Goal: Navigation & Orientation: Understand site structure

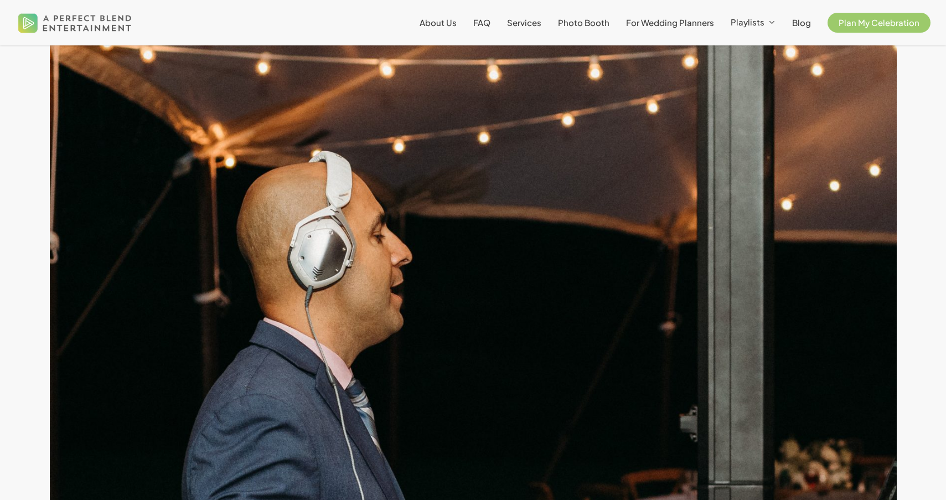
scroll to position [1063, 0]
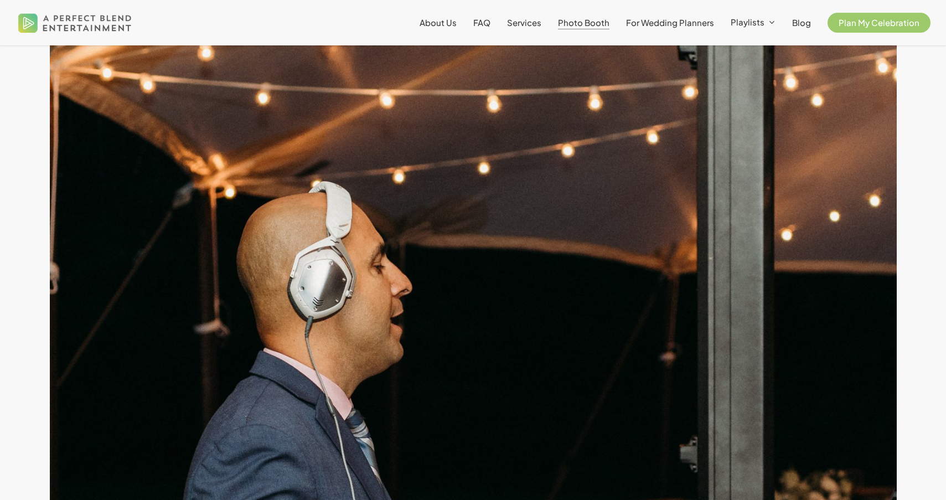
click at [608, 20] on span "Photo Booth" at bounding box center [583, 22] width 51 height 11
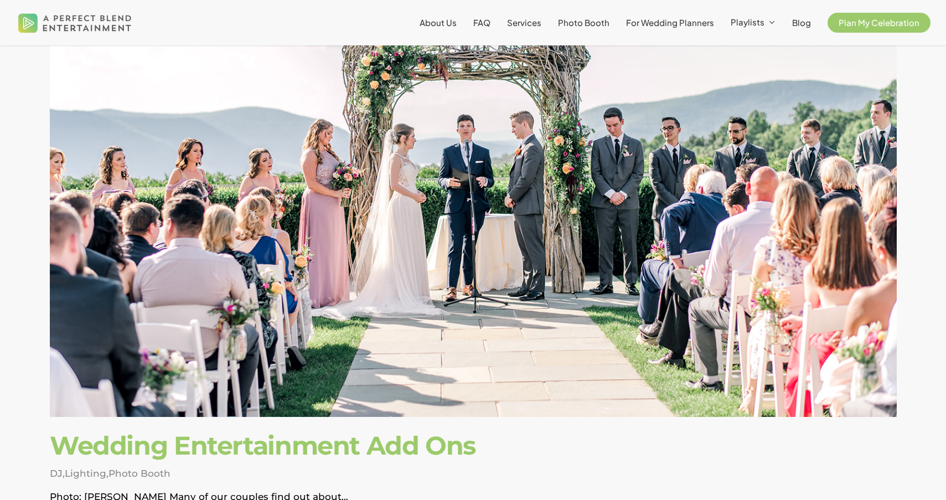
scroll to position [4034, 0]
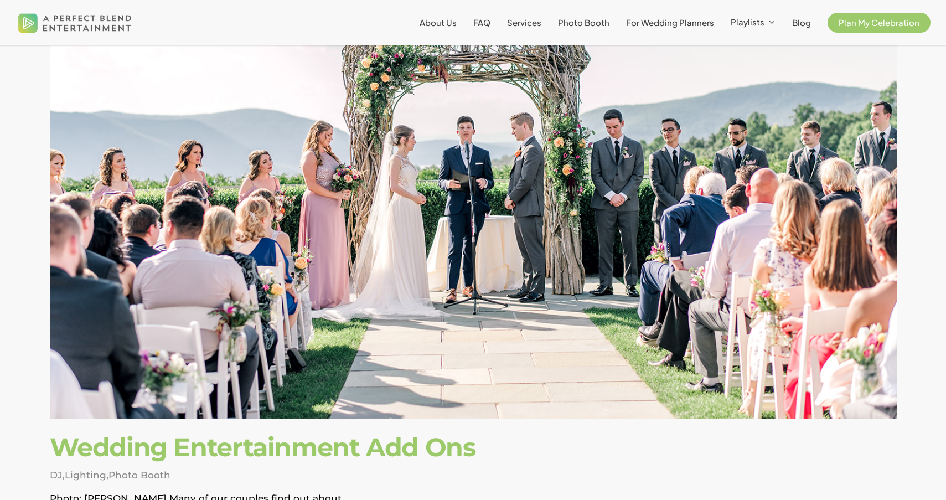
click at [455, 22] on span "About Us" at bounding box center [438, 22] width 37 height 11
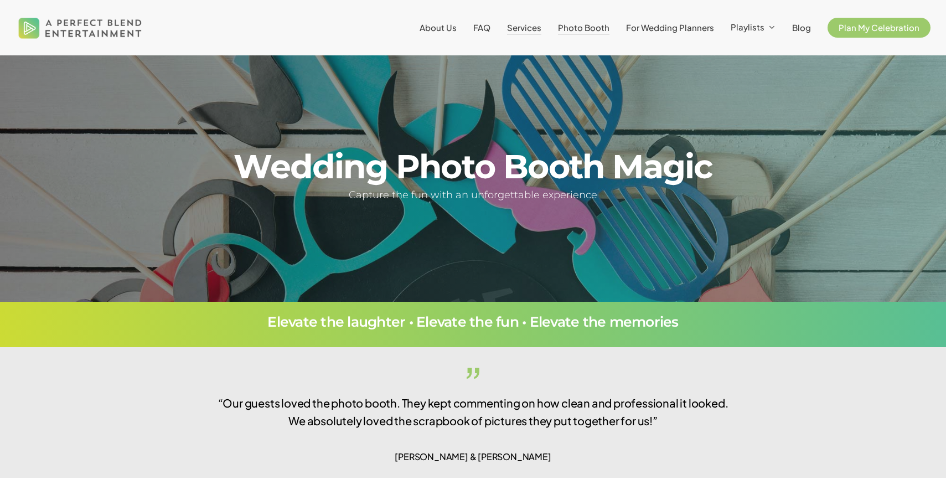
click at [532, 28] on span "Services" at bounding box center [524, 27] width 34 height 11
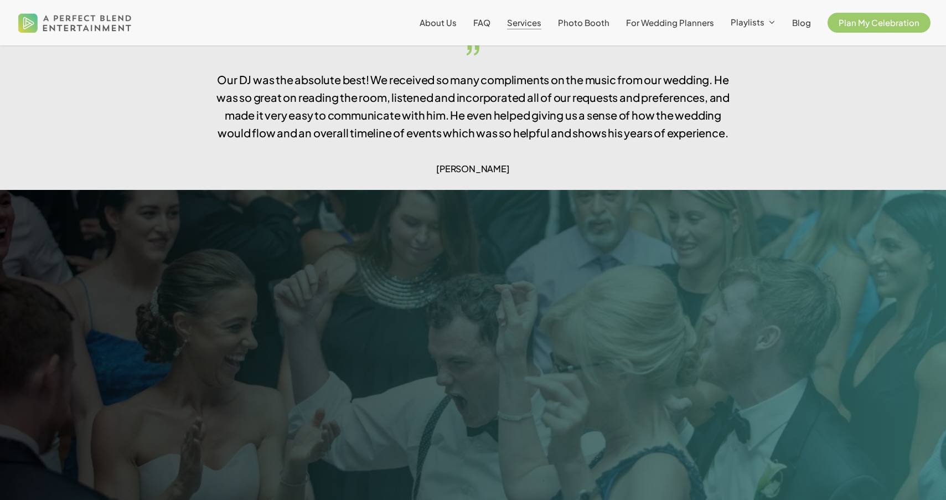
scroll to position [2228, 0]
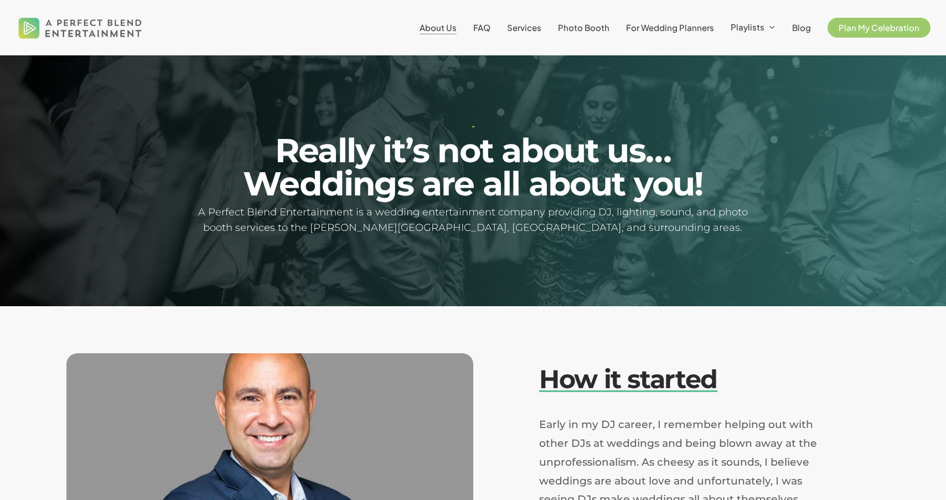
click at [783, 377] on h2 "How it started" at bounding box center [701, 379] width 324 height 31
